Goal: Task Accomplishment & Management: Manage account settings

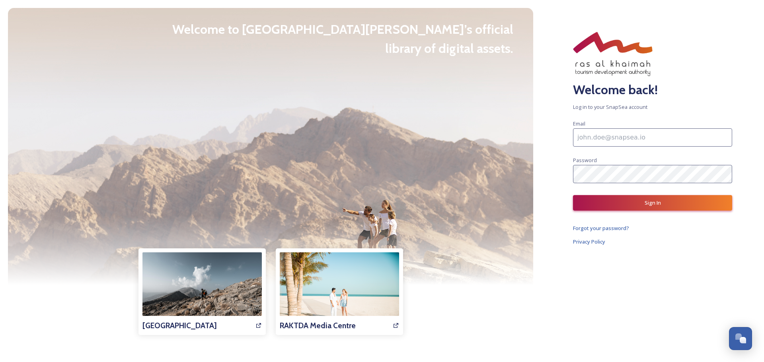
click at [649, 131] on input at bounding box center [652, 137] width 159 height 18
click at [589, 135] on input at bounding box center [652, 137] width 159 height 18
paste input "may@interestingtimes.me"
click at [655, 165] on div "Email may@interestingtimes.me Password" at bounding box center [652, 151] width 159 height 64
click at [631, 201] on button "Sign In" at bounding box center [652, 203] width 159 height 16
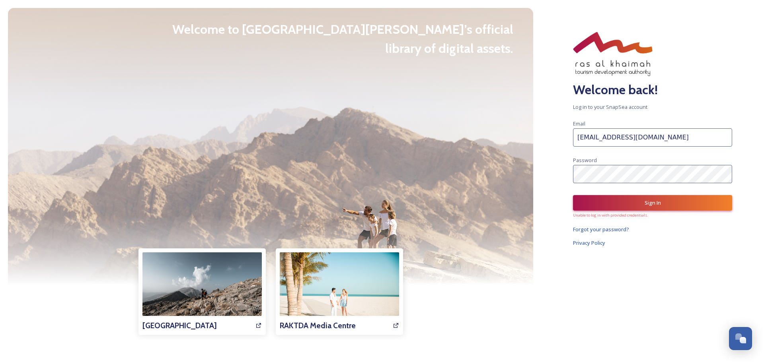
click at [660, 130] on input "may@interestingtimes.me" at bounding box center [652, 137] width 159 height 18
paste input "rahulkanand802@gmail.com"
click at [616, 166] on div "Email rahulkanand802@gmail.com Password" at bounding box center [652, 151] width 159 height 64
click at [631, 199] on button "Sign In" at bounding box center [652, 203] width 159 height 16
click at [649, 136] on input "rahulkanand802@gmail.com" at bounding box center [652, 137] width 159 height 18
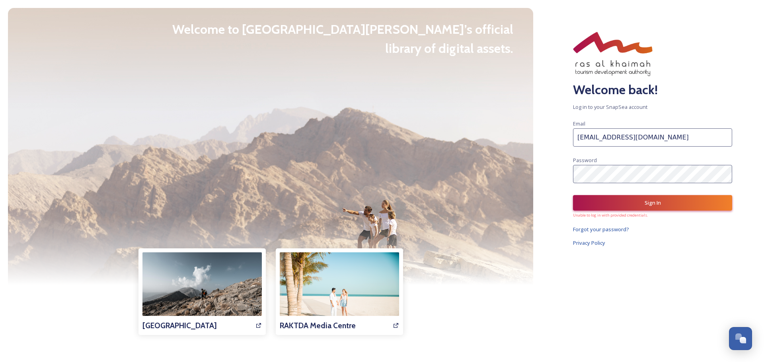
paste input "Auditor"
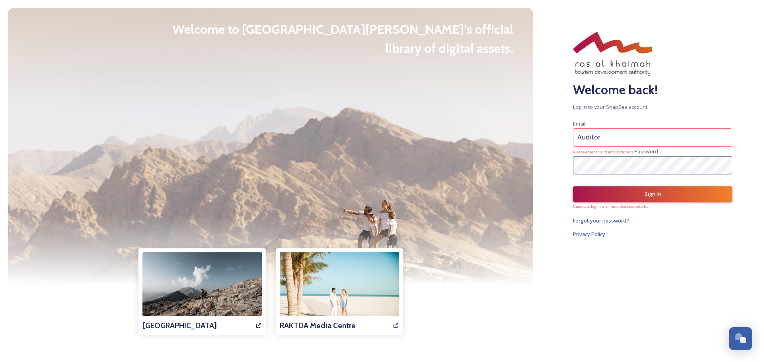
type input "Auditor"
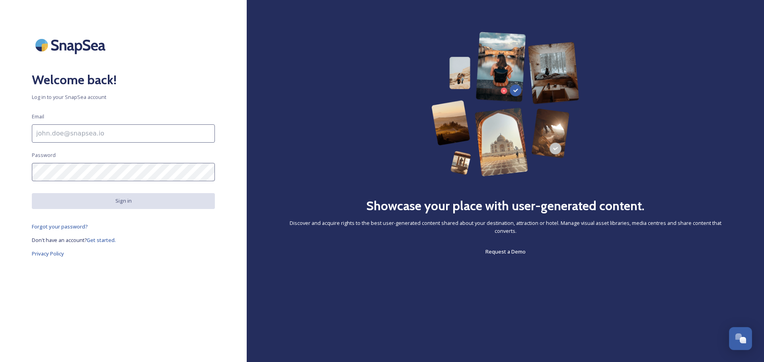
click at [136, 139] on input at bounding box center [123, 134] width 183 height 18
paste input "hajar@raktda.com"
type input "hajar@raktda.com"
click at [31, 168] on div "Welcome back! Log in to your SnapSea account Email hajar@raktda.com Password Si…" at bounding box center [123, 181] width 247 height 299
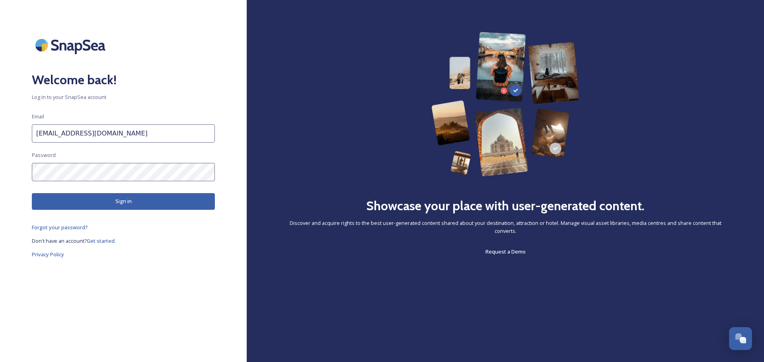
click at [82, 199] on button "Sign in" at bounding box center [123, 201] width 183 height 16
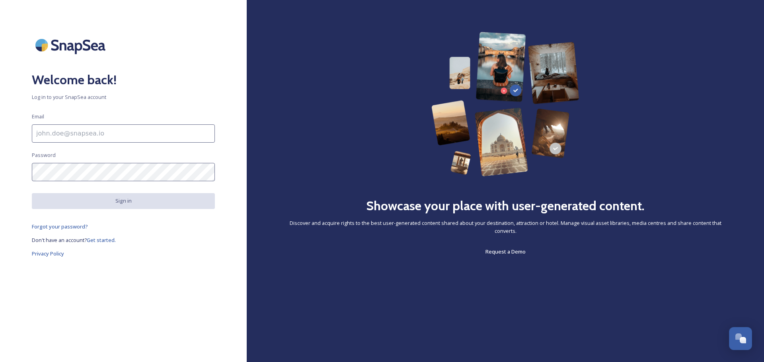
click at [123, 134] on input at bounding box center [123, 134] width 183 height 18
paste input "connie.pingul@hilton.com"
type input "connie.pingul@hilton.com"
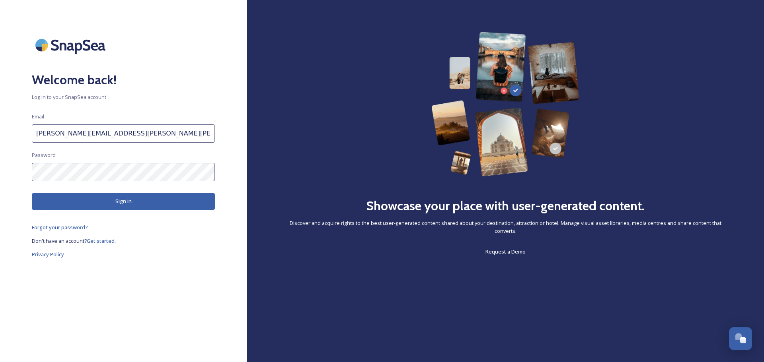
click at [126, 202] on button "Sign in" at bounding box center [123, 201] width 183 height 16
click at [192, 134] on input "connie.pingul@hilton.com" at bounding box center [123, 134] width 183 height 18
click at [117, 200] on button "Sign in" at bounding box center [123, 201] width 183 height 16
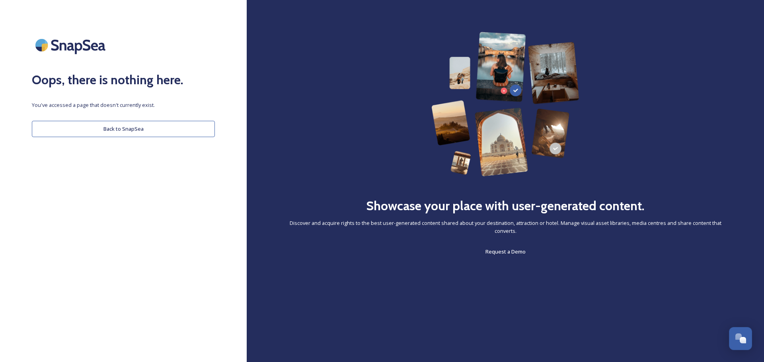
click at [134, 136] on button "Back to SnapSea" at bounding box center [123, 129] width 183 height 16
